Goal: Information Seeking & Learning: Learn about a topic

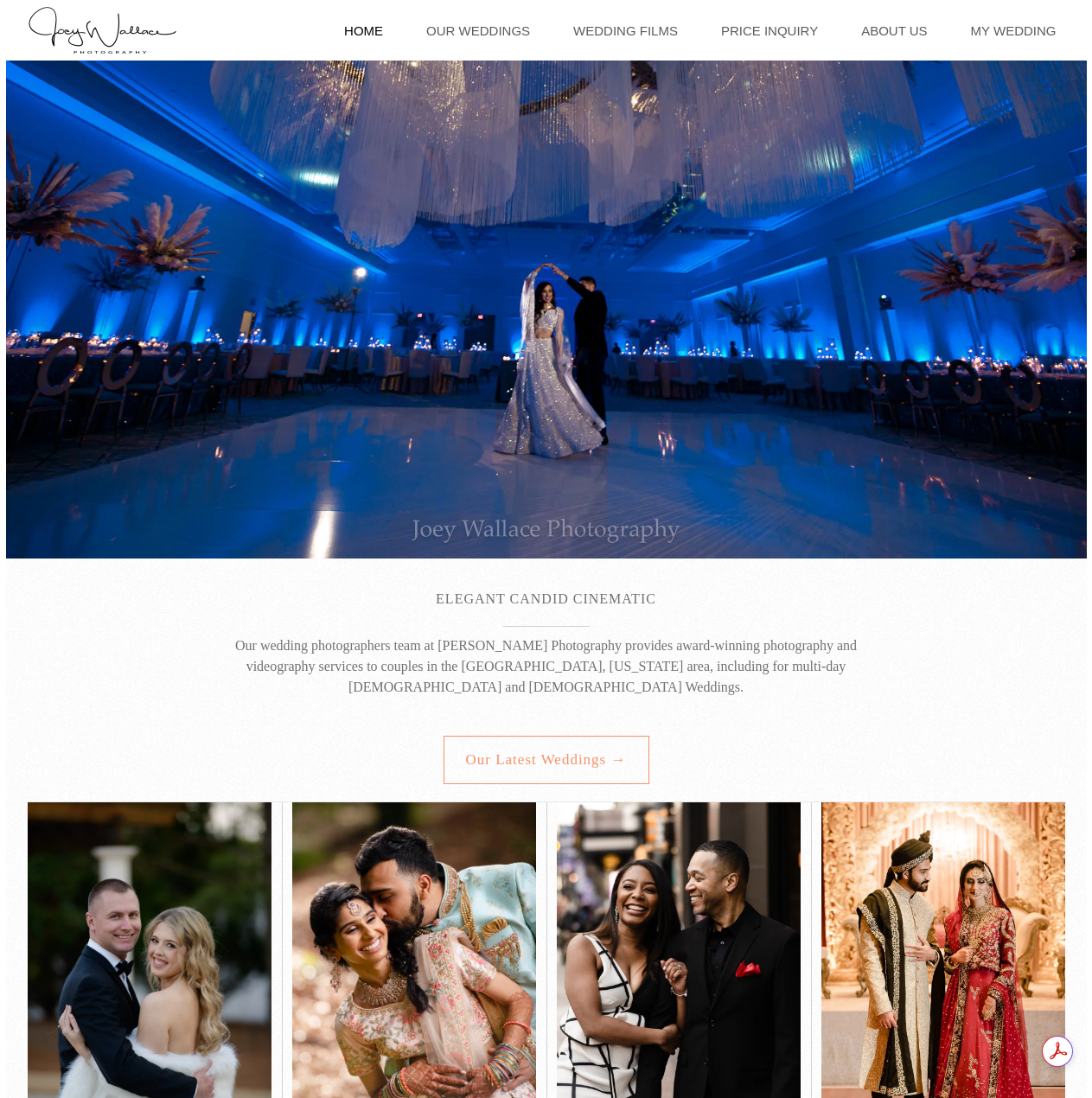
click at [519, 764] on link "Our latest weddings →" at bounding box center [546, 760] width 206 height 49
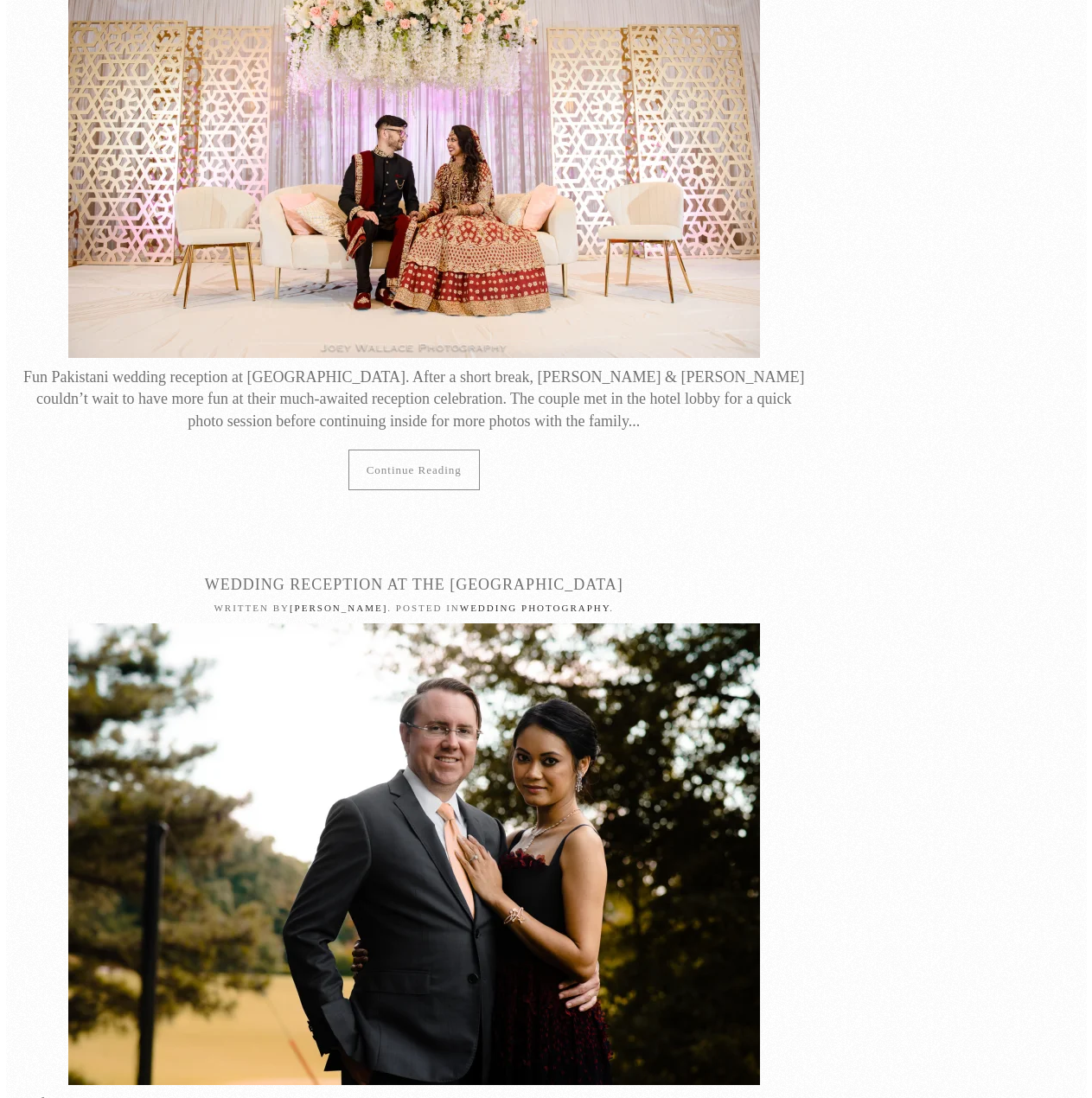
scroll to position [3286, 0]
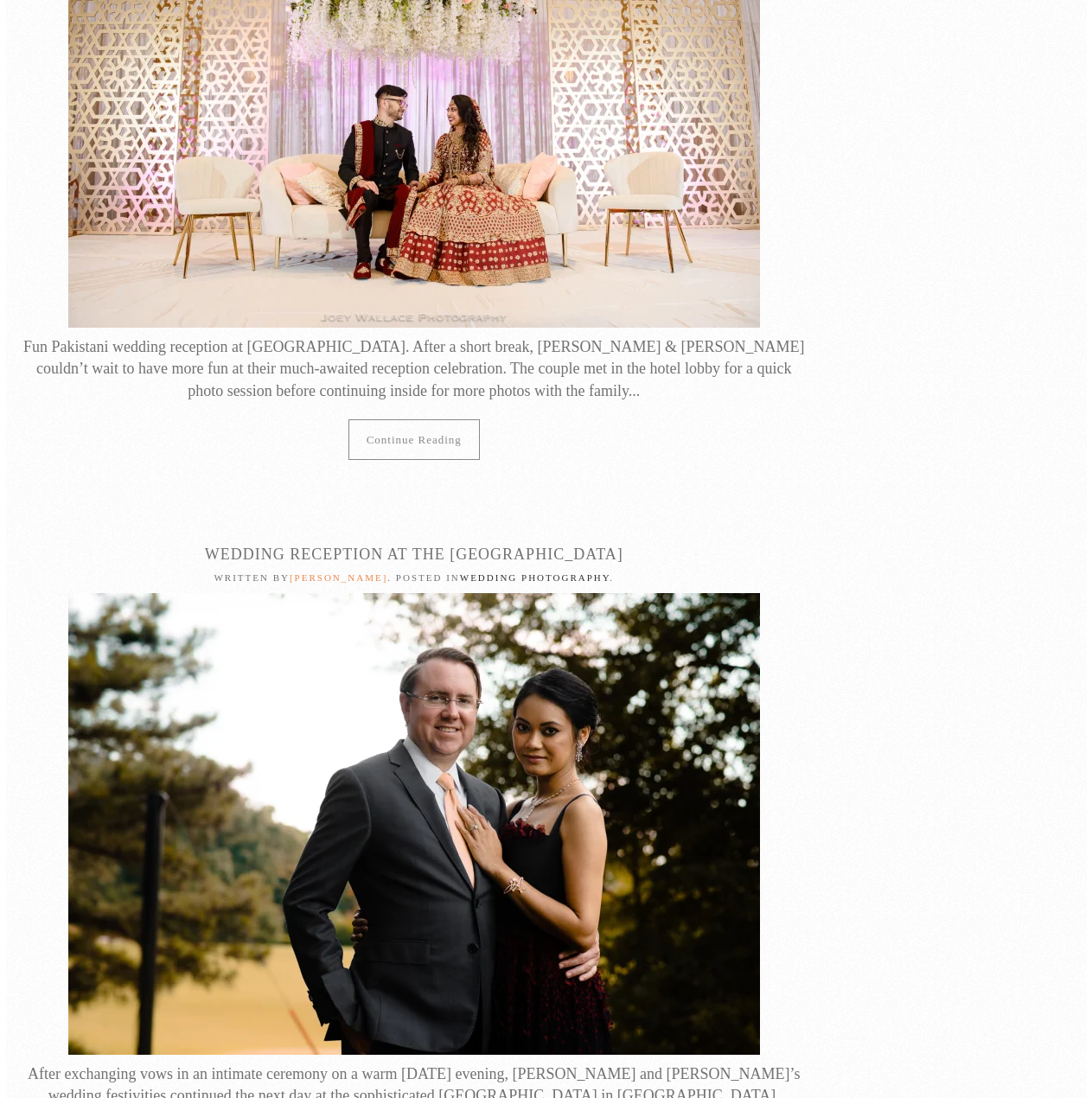
click at [334, 573] on link "[PERSON_NAME]" at bounding box center [339, 578] width 98 height 10
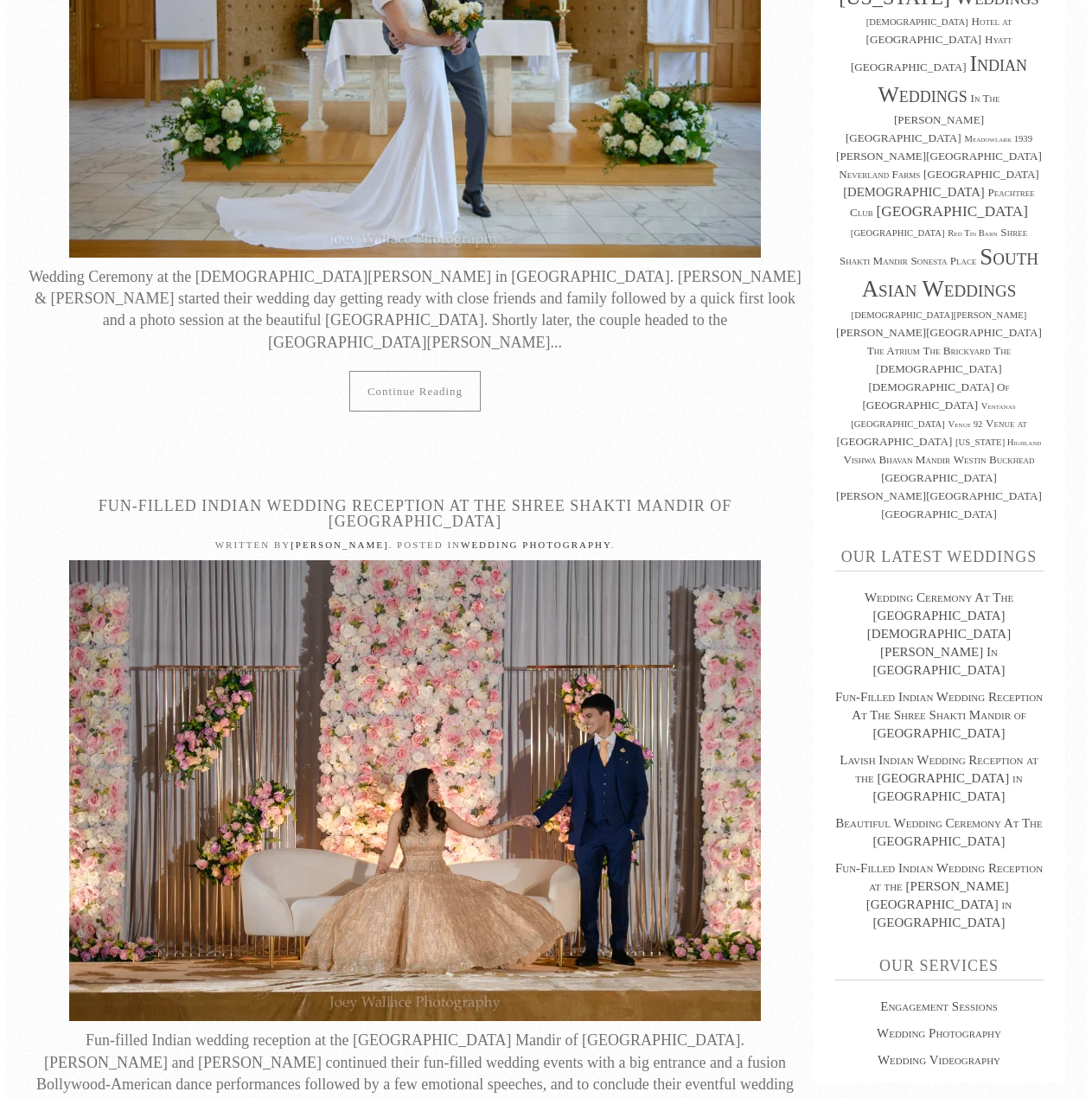
scroll to position [778, 0]
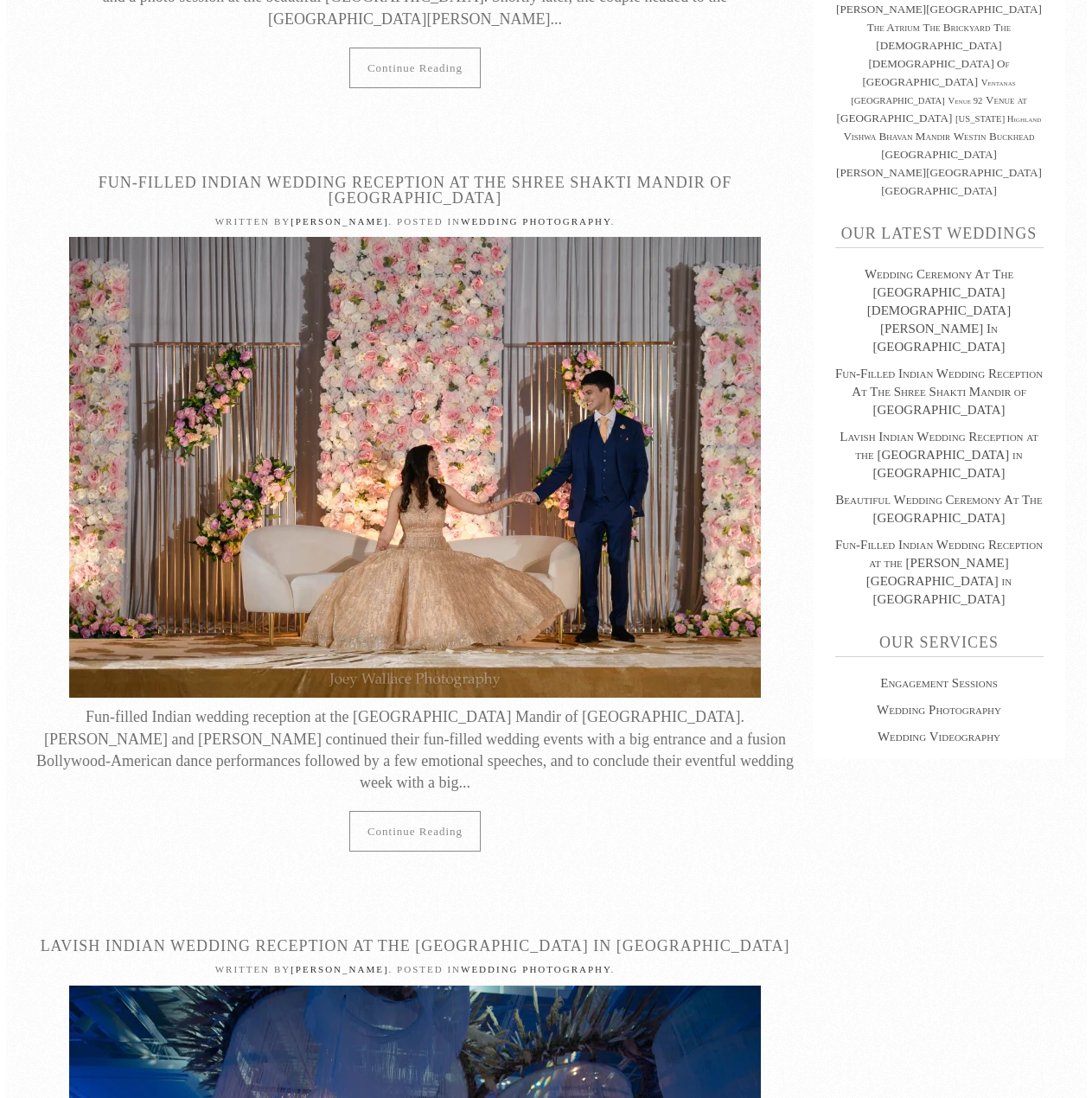
click at [458, 627] on img at bounding box center [414, 467] width 691 height 461
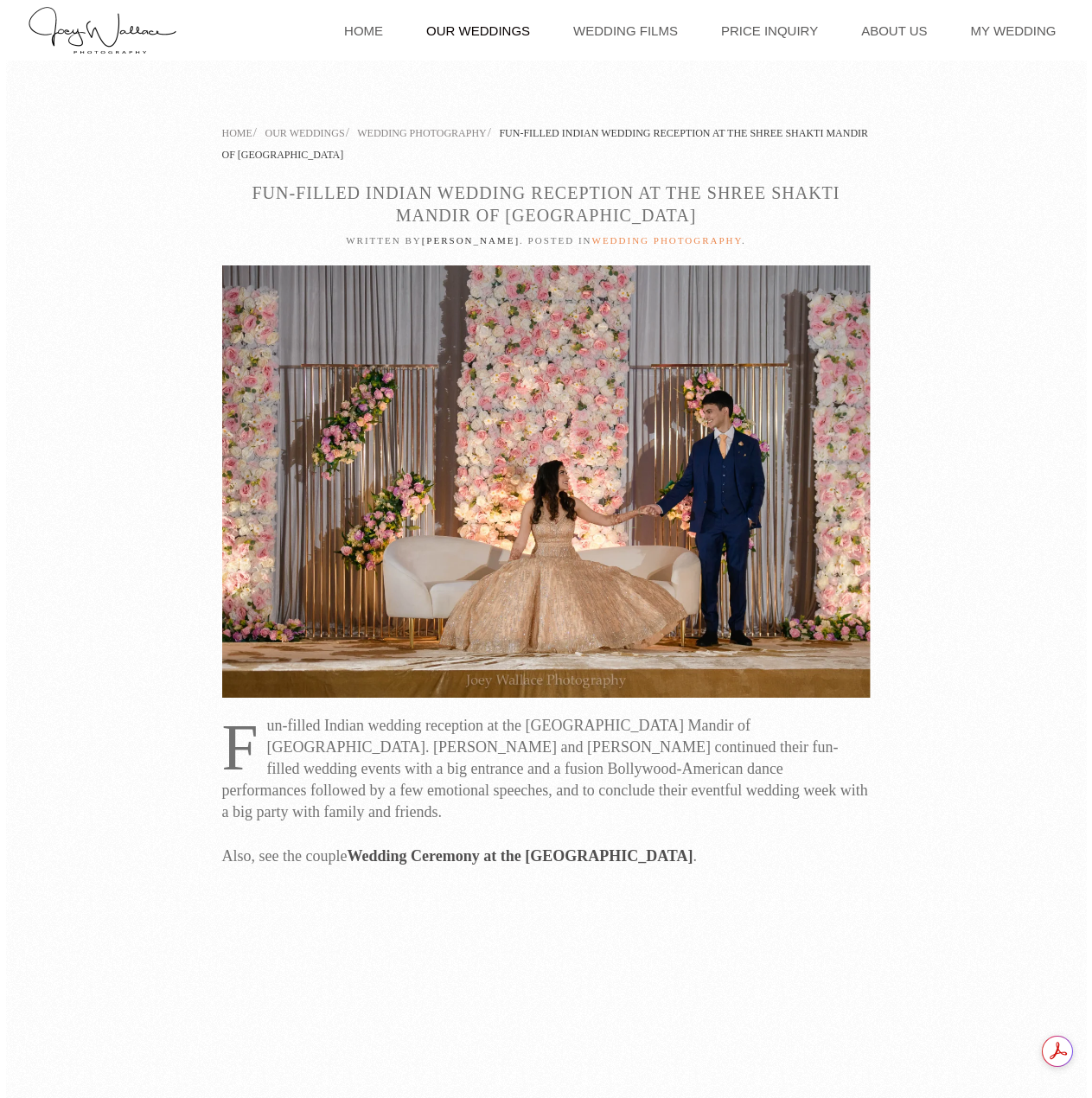
click at [630, 242] on link "Wedding Photography" at bounding box center [668, 240] width 150 height 10
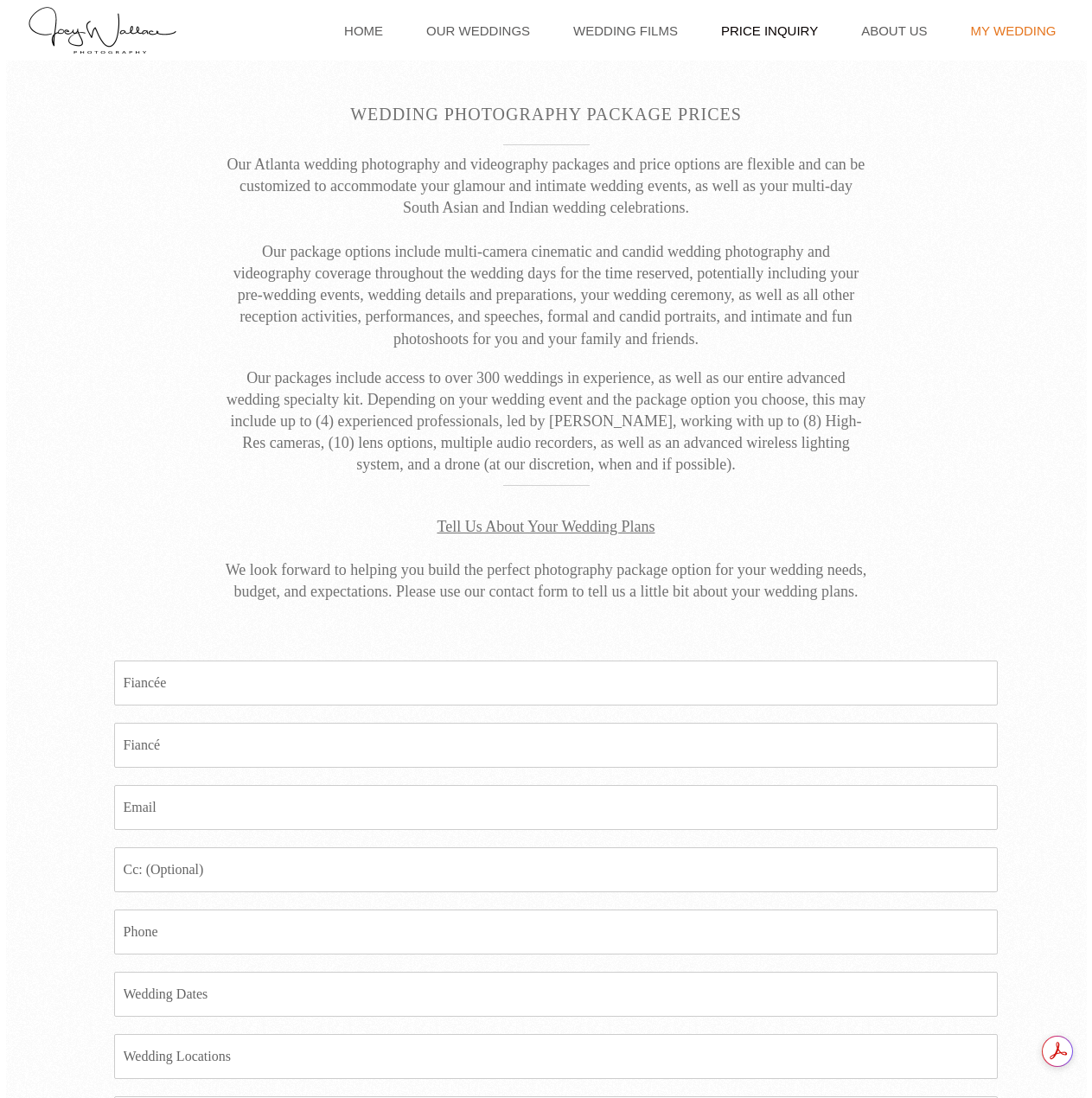
click at [1025, 31] on link "My Wedding" at bounding box center [1013, 30] width 103 height 61
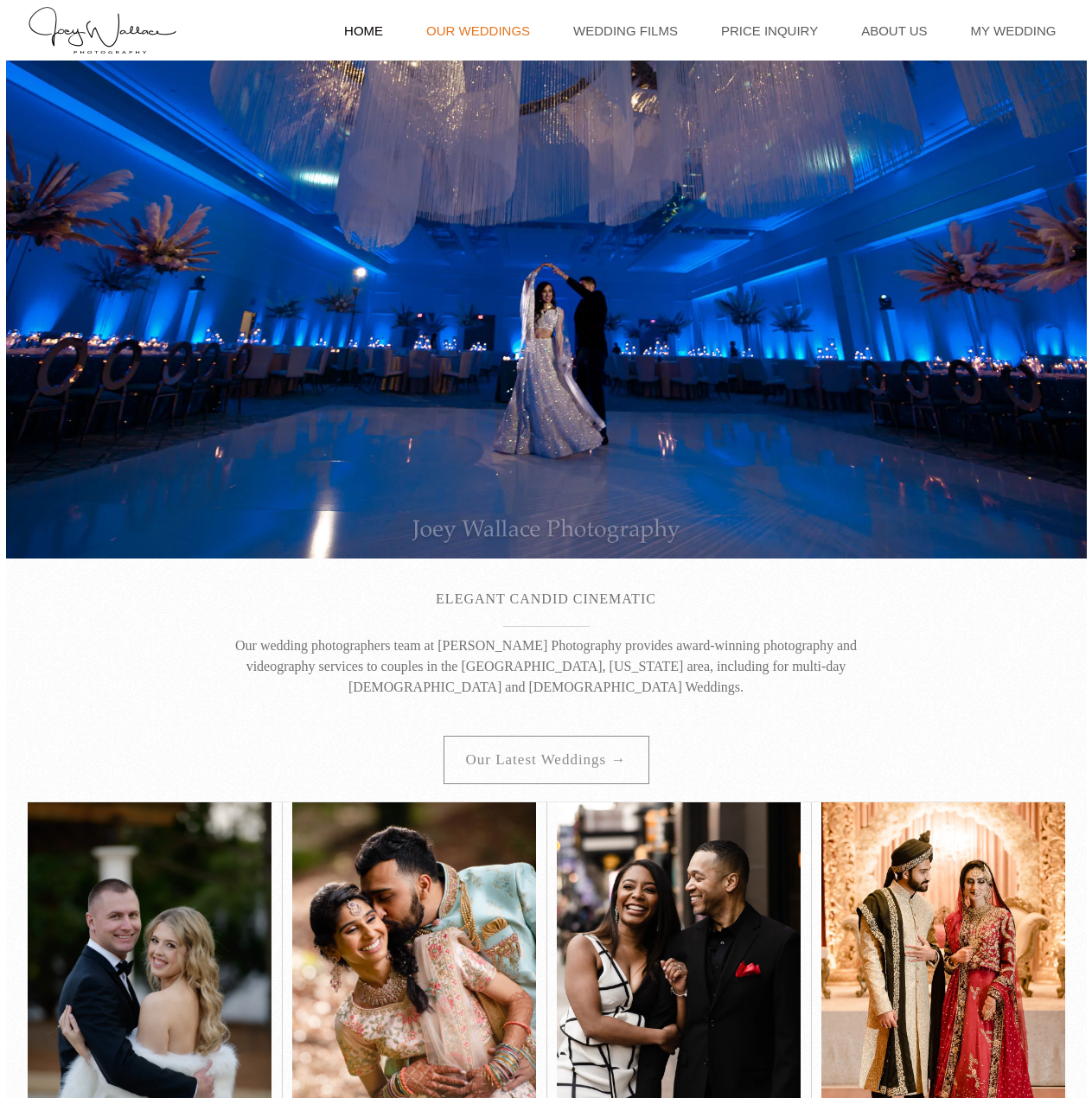
drag, startPoint x: 0, startPoint y: 0, endPoint x: 468, endPoint y: 29, distance: 468.9
click at [468, 29] on link "Our Weddings" at bounding box center [478, 30] width 122 height 61
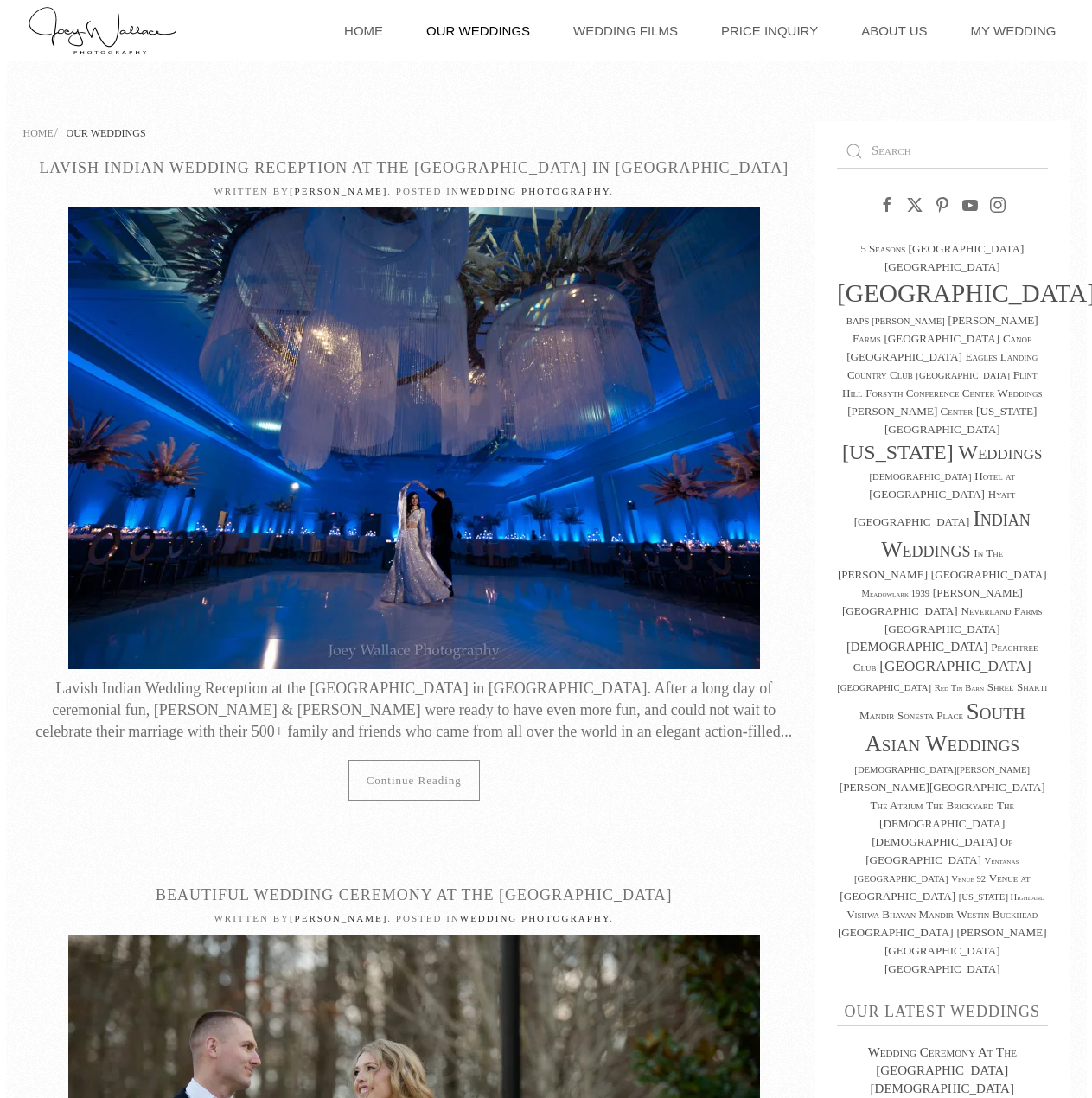
click at [447, 424] on img at bounding box center [414, 437] width 691 height 461
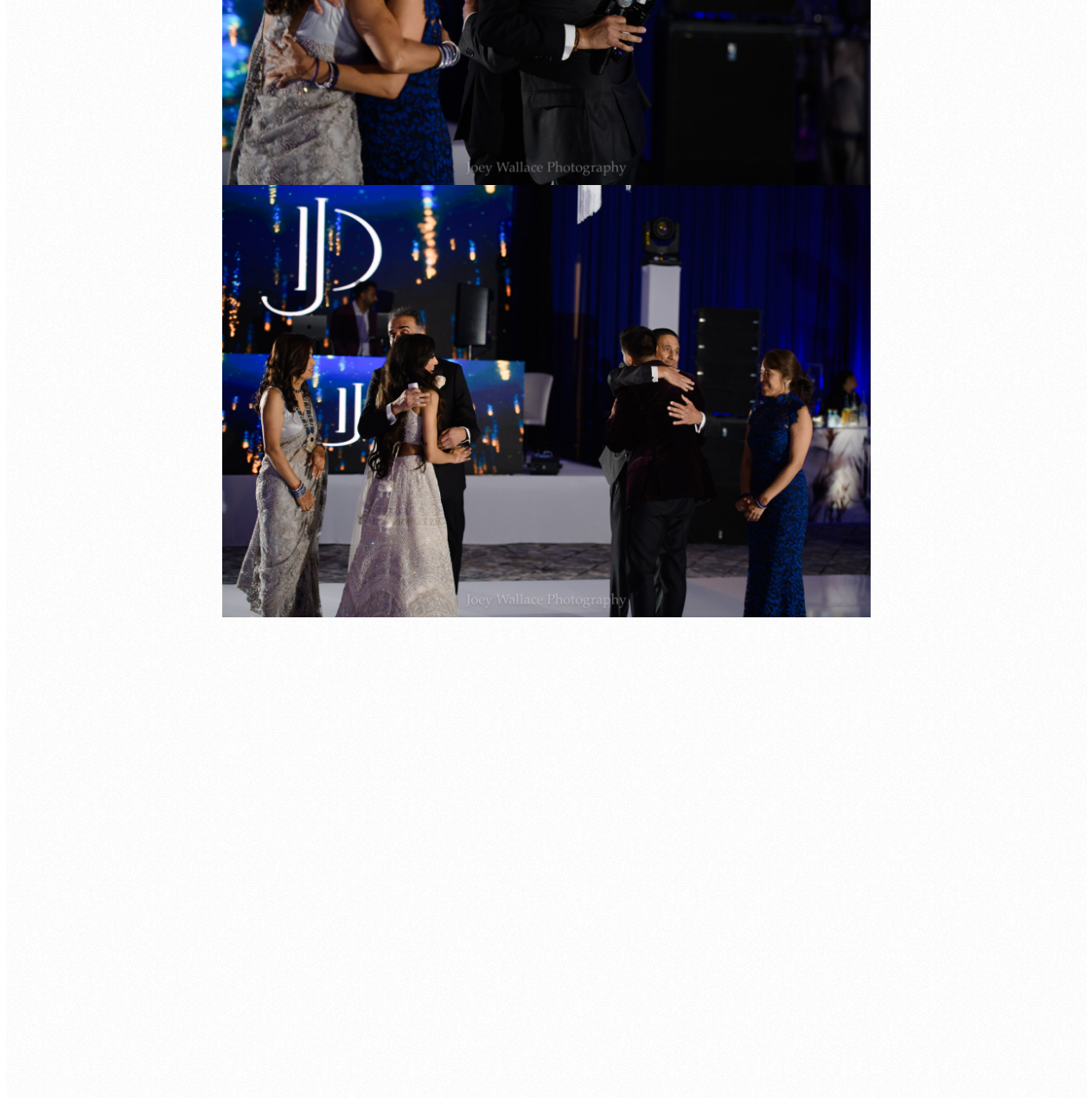
scroll to position [42116, 0]
